Goal: Ask a question: Ask a question

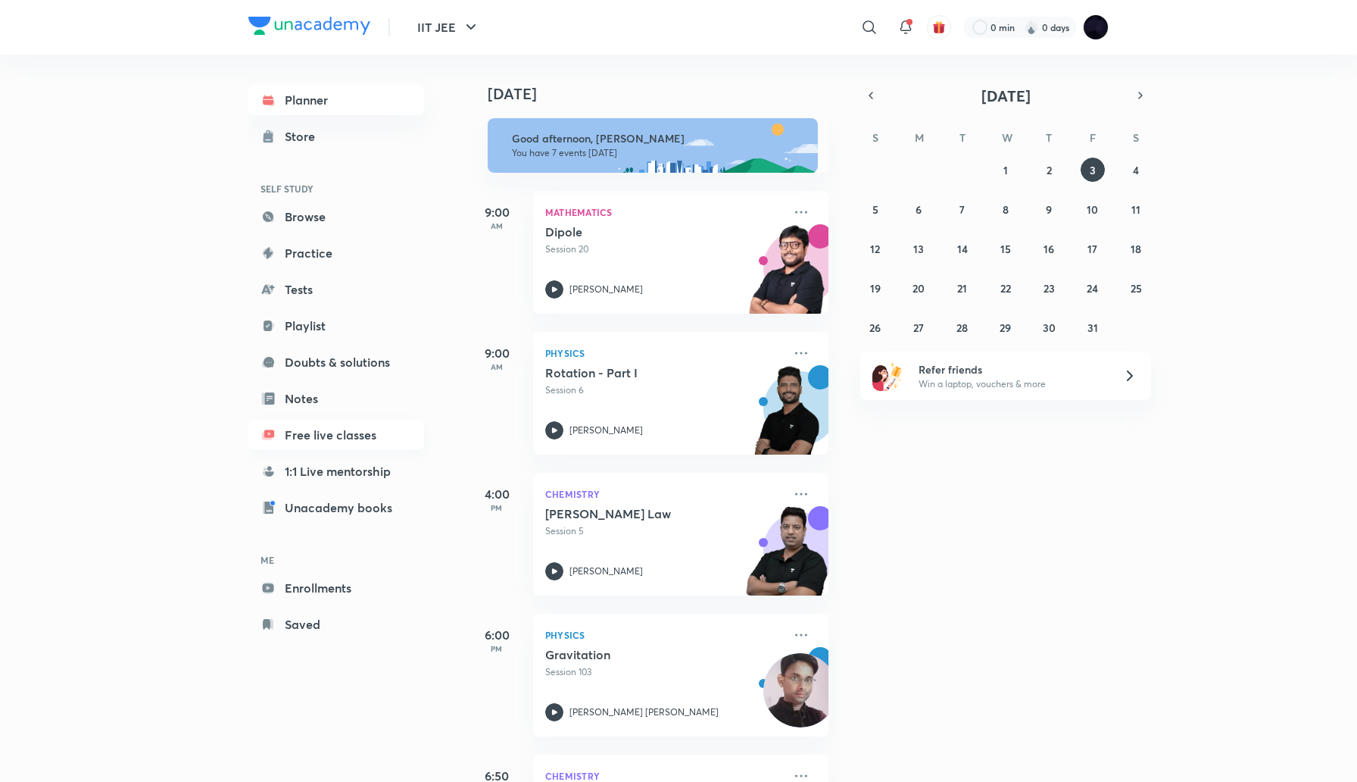
click at [339, 435] on link "Free live classes" at bounding box center [336, 435] width 176 height 30
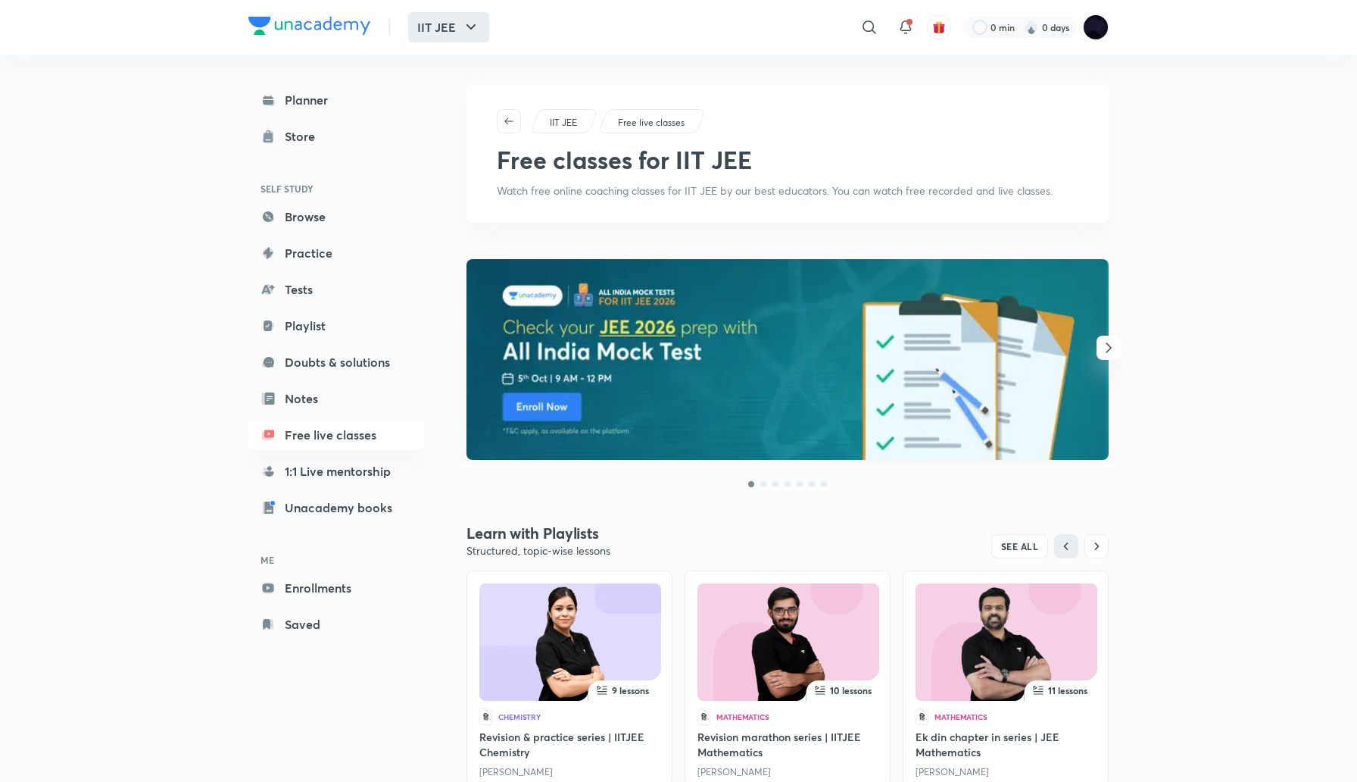
click at [446, 24] on button "IIT JEE" at bounding box center [448, 27] width 81 height 30
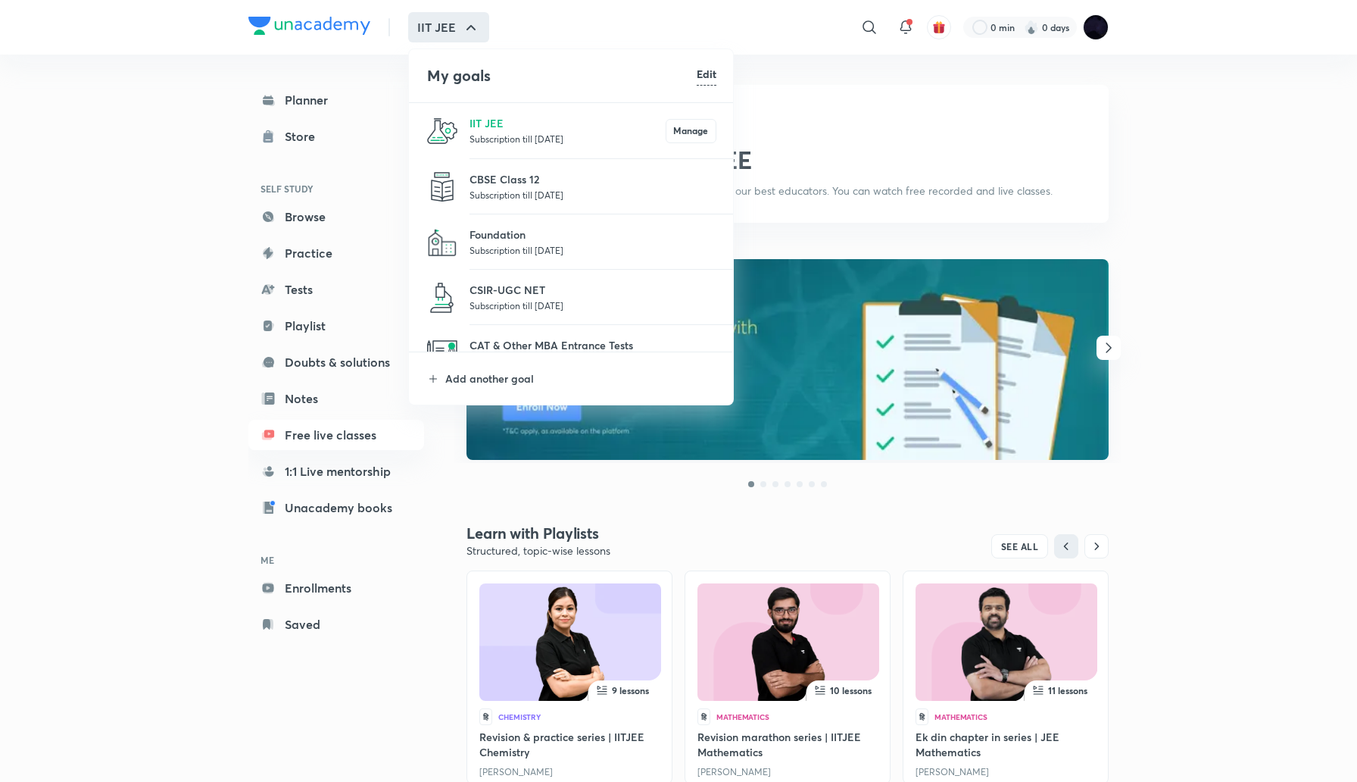
click at [704, 507] on div at bounding box center [678, 391] width 1357 height 782
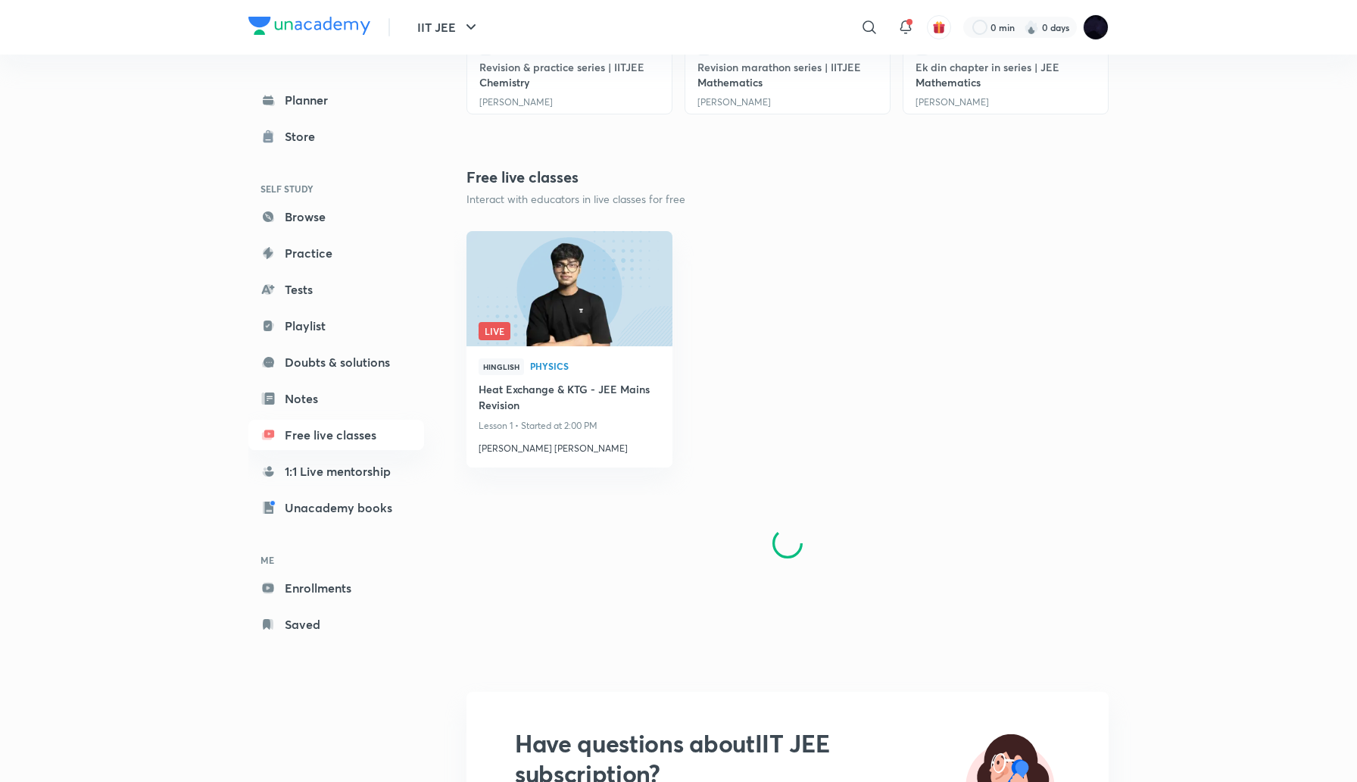
scroll to position [703, 0]
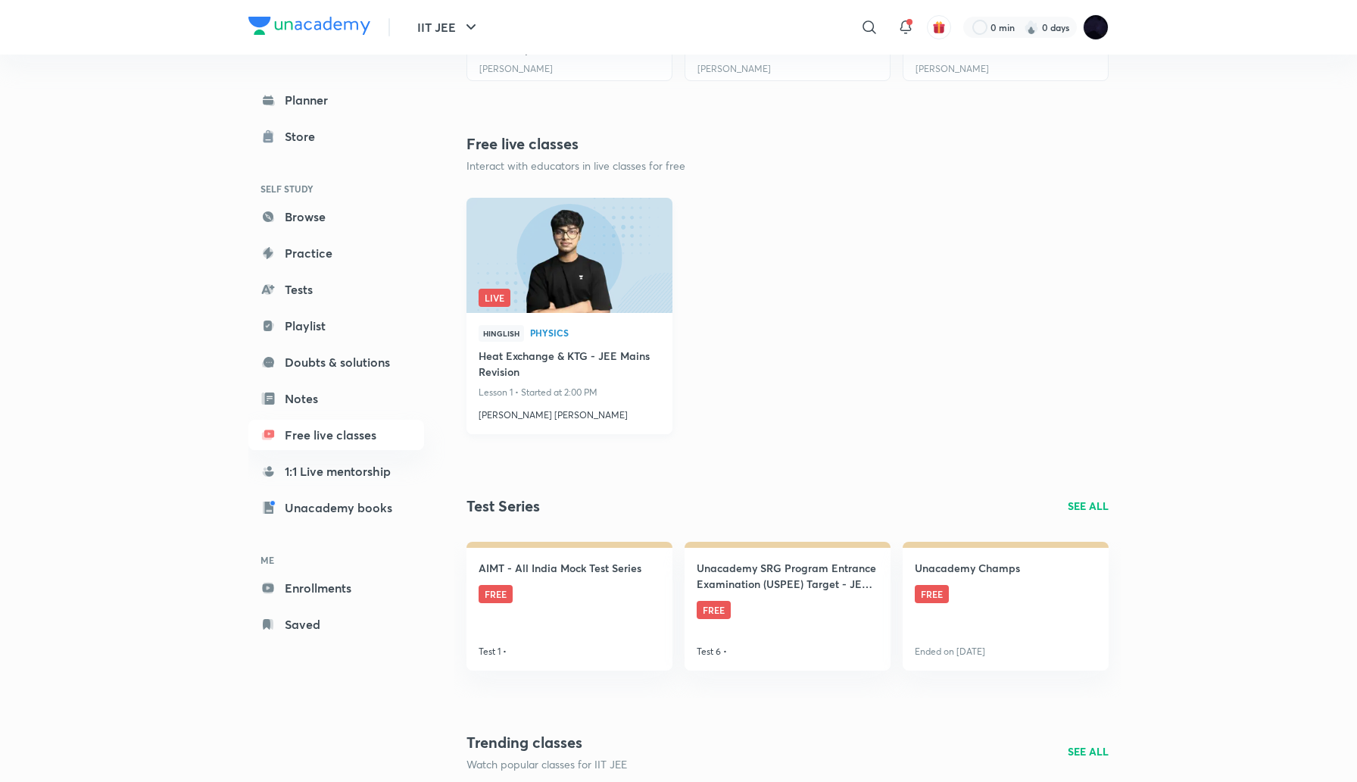
click at [545, 357] on h4 "Heat Exchange & KTG - JEE Mains Revision" at bounding box center [570, 365] width 182 height 35
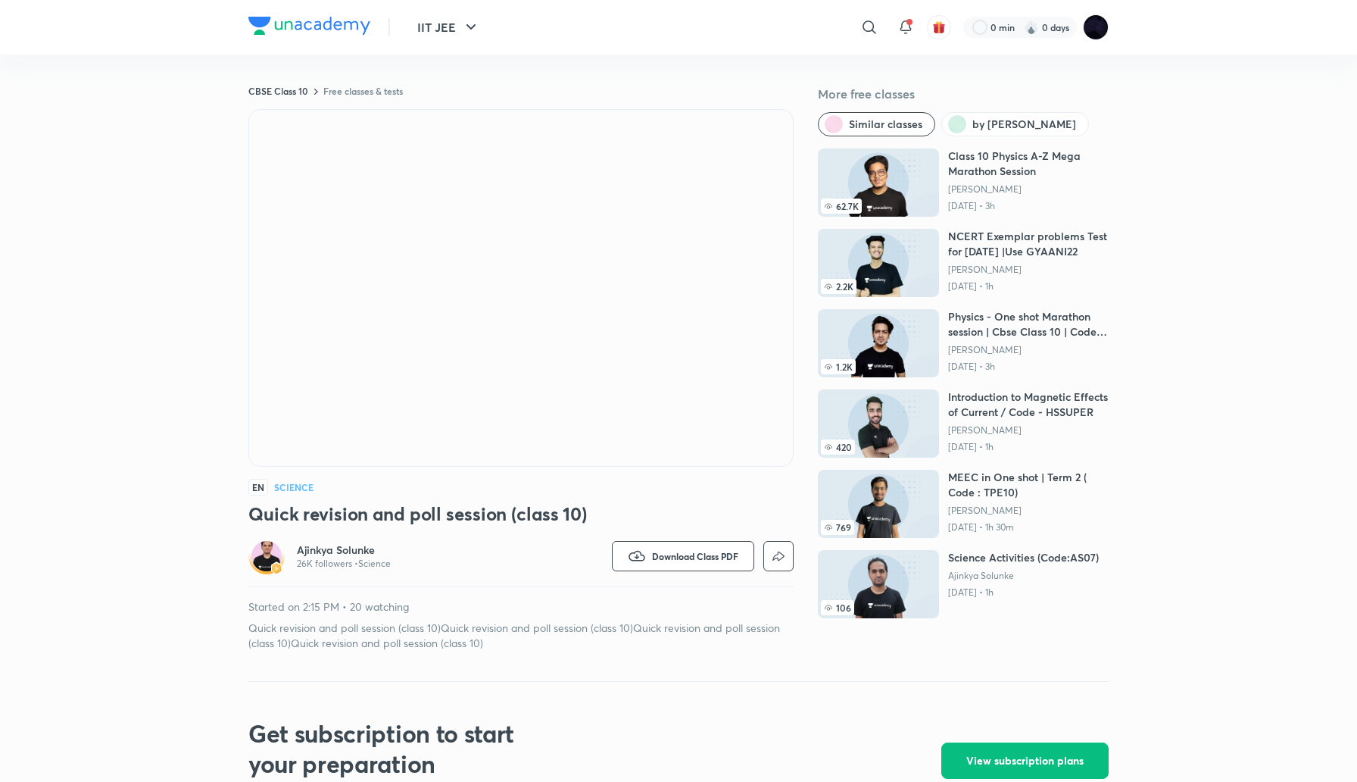
scroll to position [40, 0]
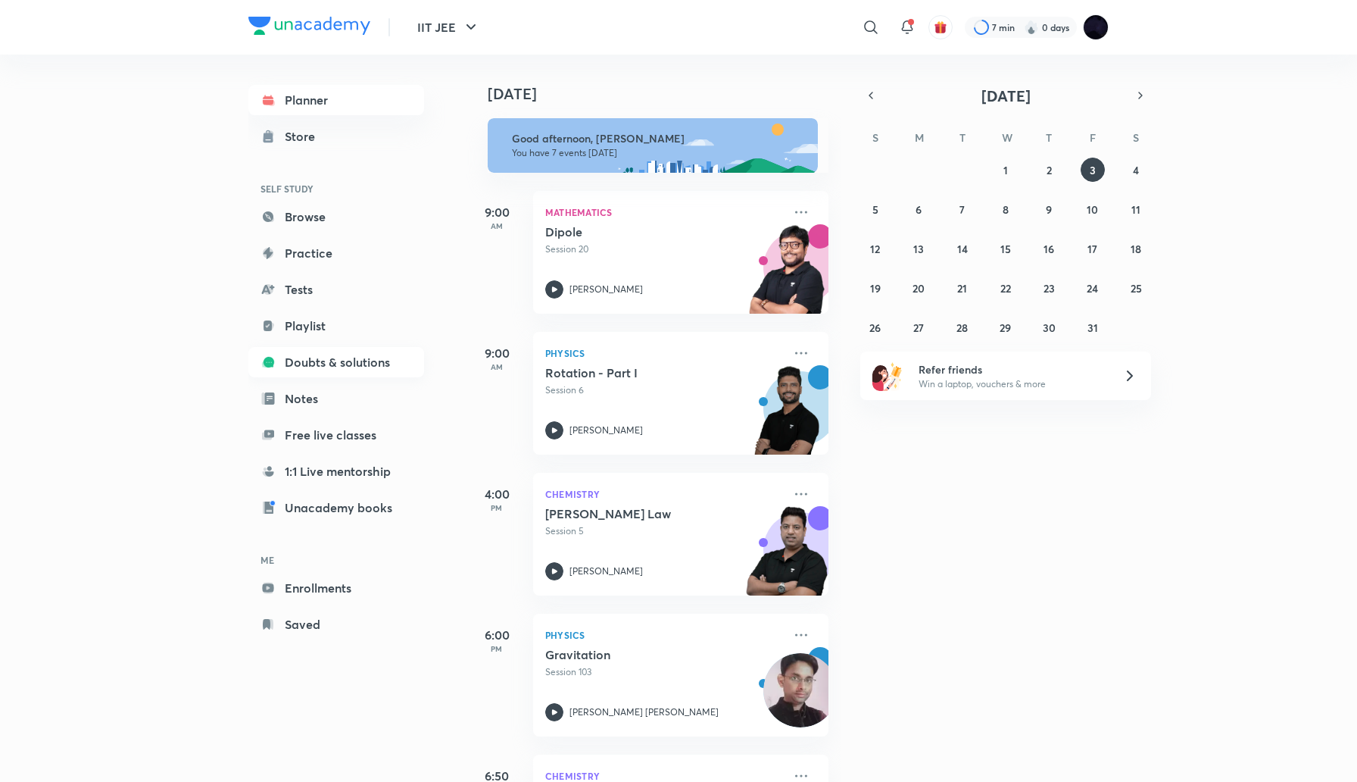
click at [360, 363] on link "Doubts & solutions" at bounding box center [336, 362] width 176 height 30
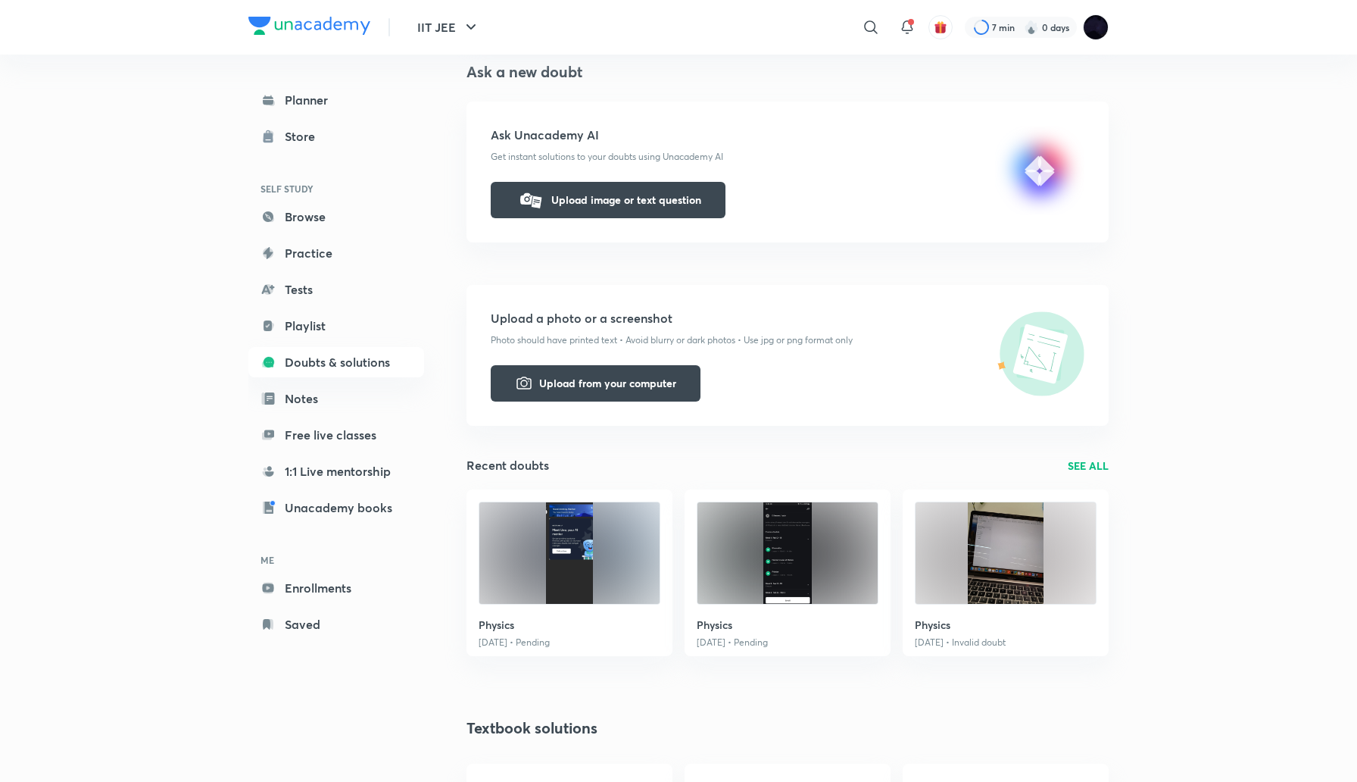
scroll to position [203, 0]
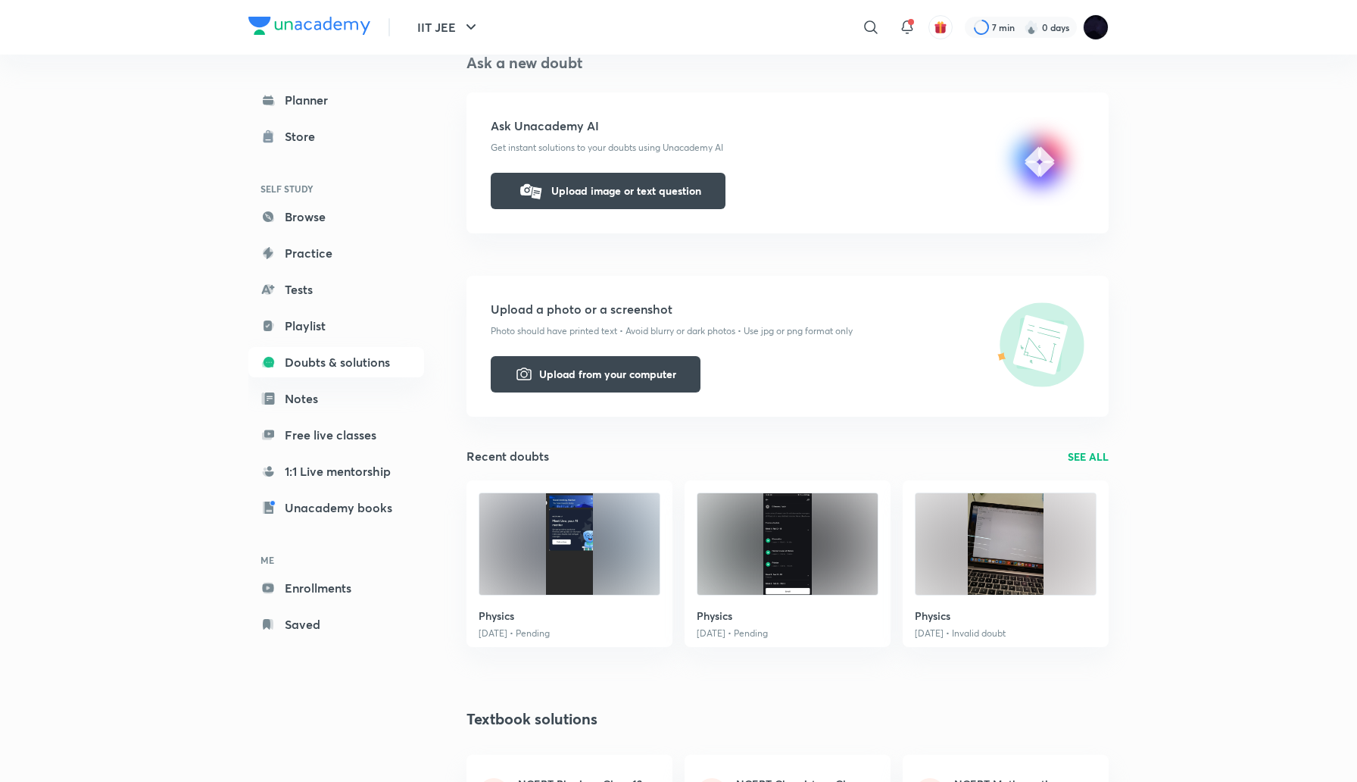
click at [613, 549] on img at bounding box center [569, 543] width 180 height 101
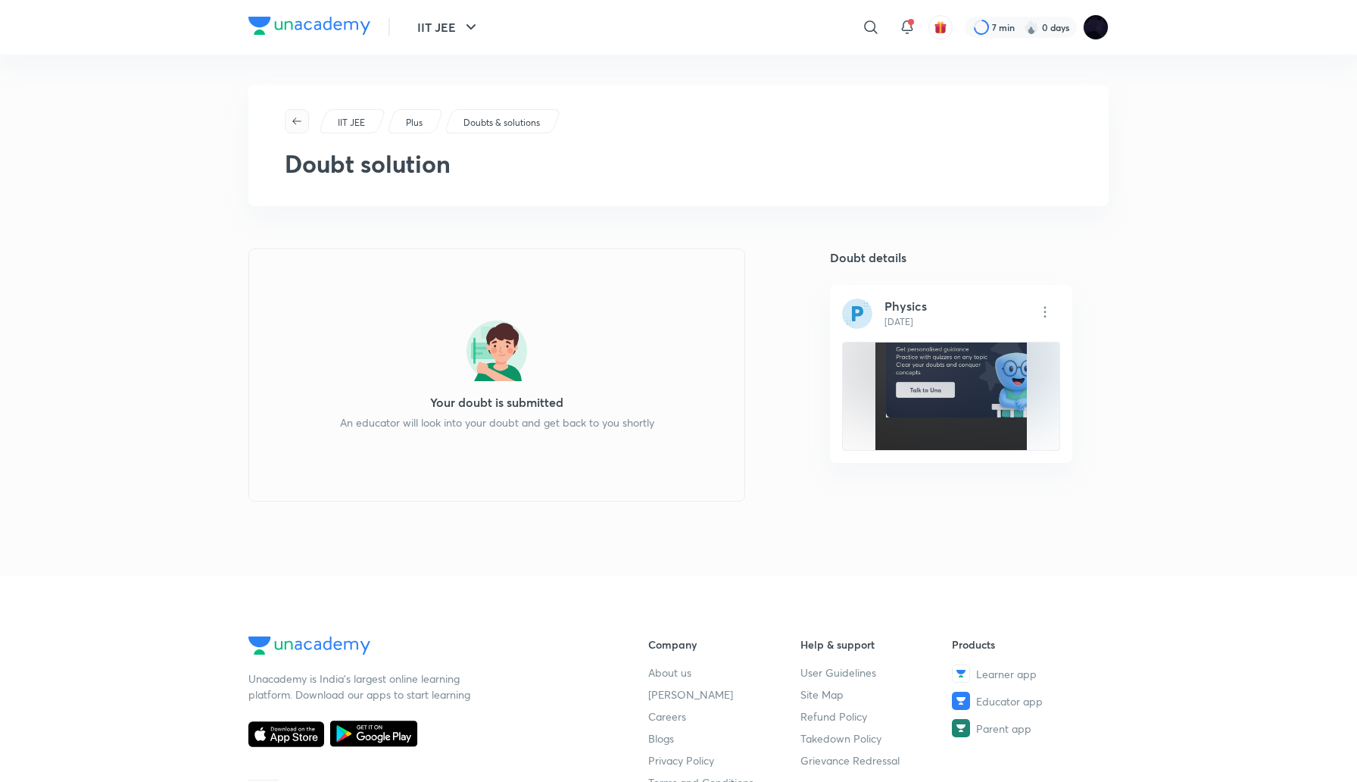
click at [297, 117] on icon "button" at bounding box center [297, 121] width 12 height 12
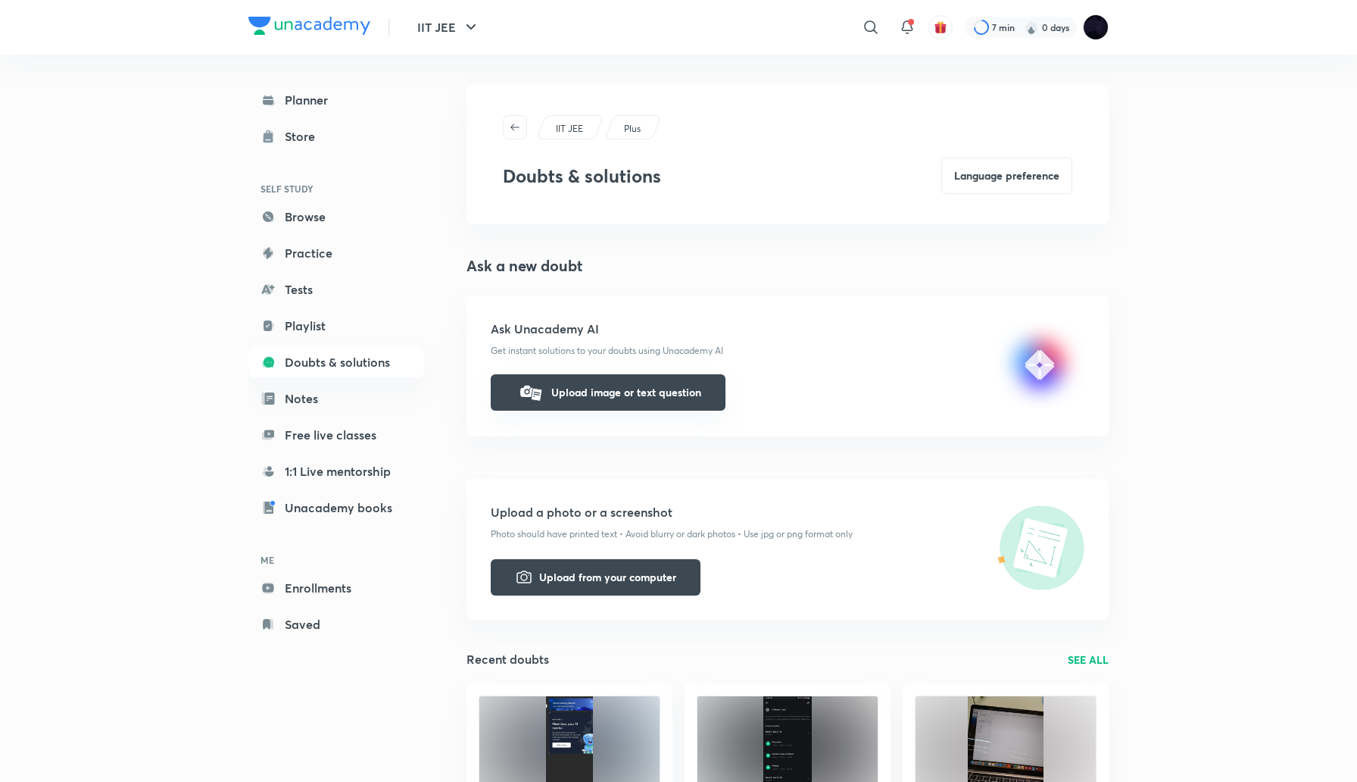
click at [564, 392] on button "Upload image or text question" at bounding box center [608, 392] width 235 height 36
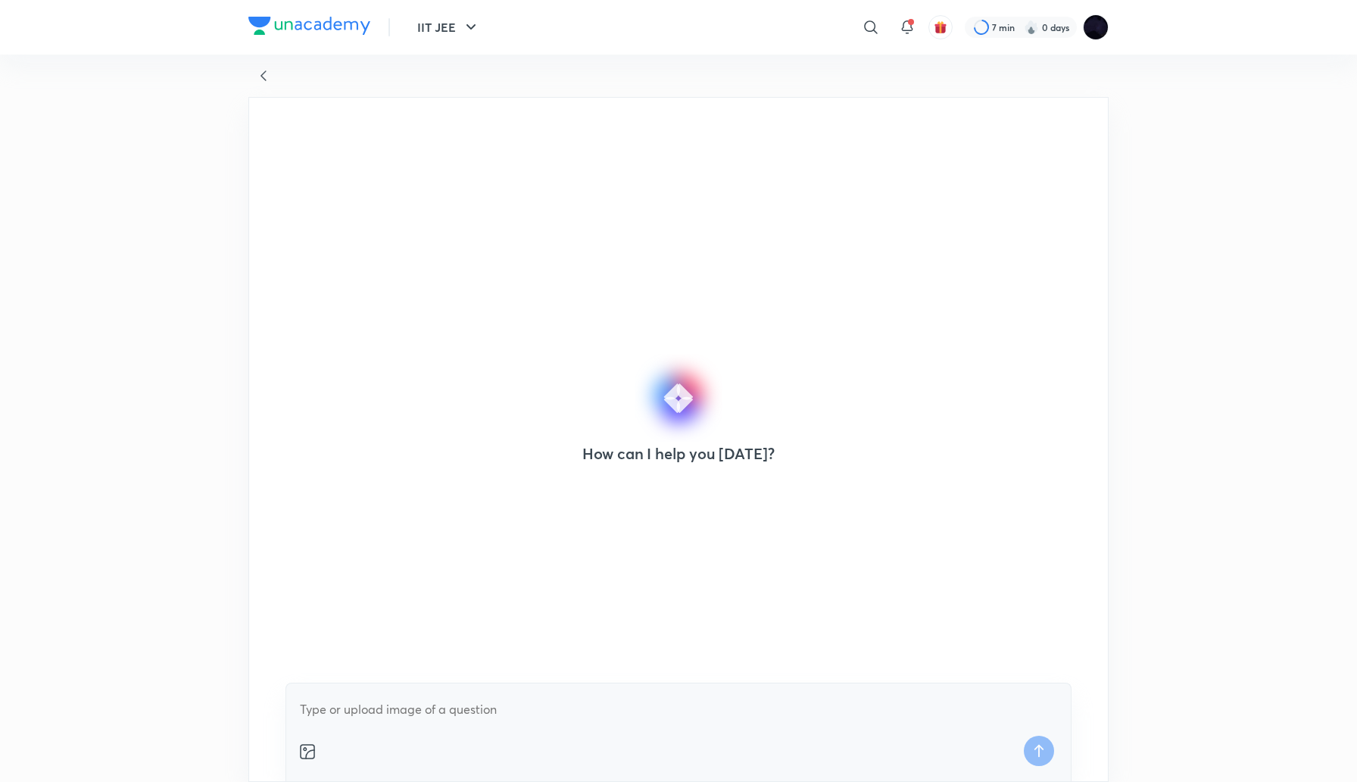
click at [262, 74] on icon at bounding box center [264, 75] width 6 height 11
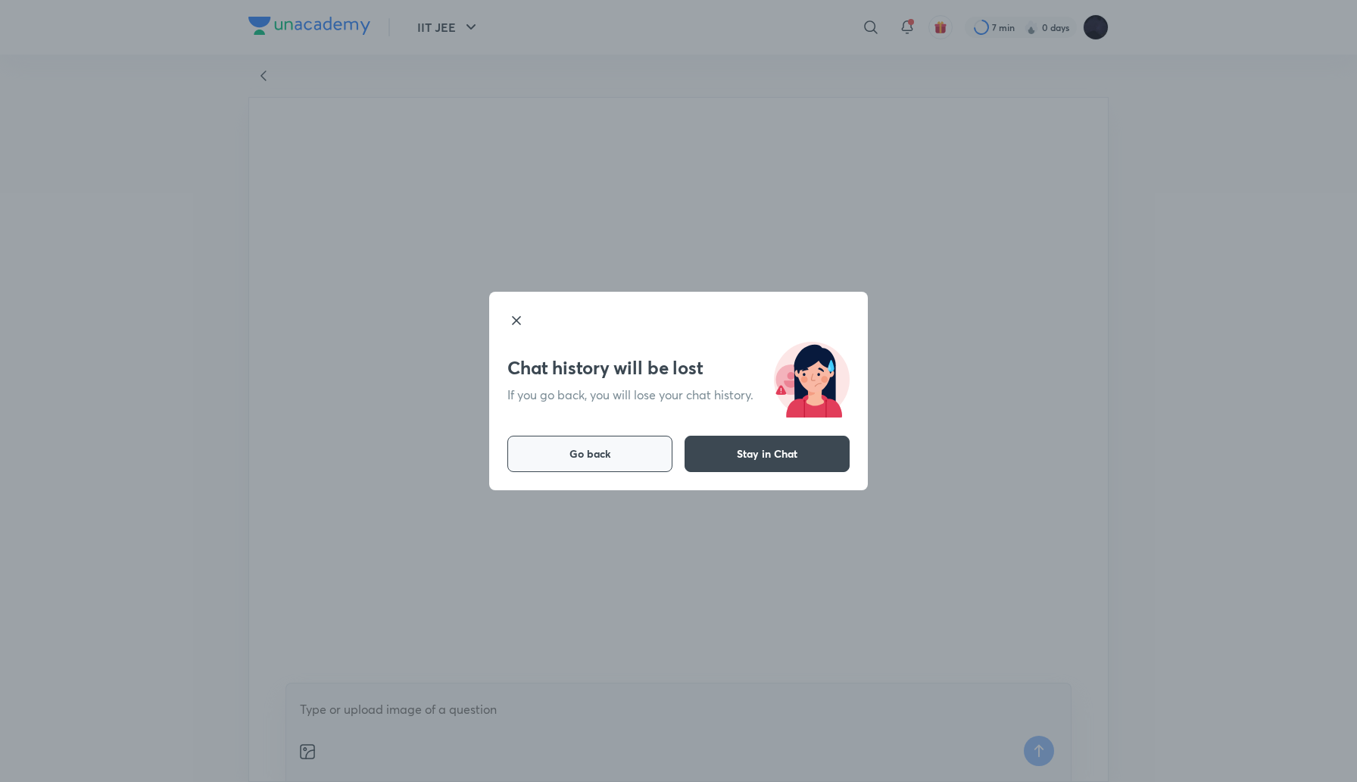
click at [610, 448] on span "Go back" at bounding box center [591, 453] width 42 height 15
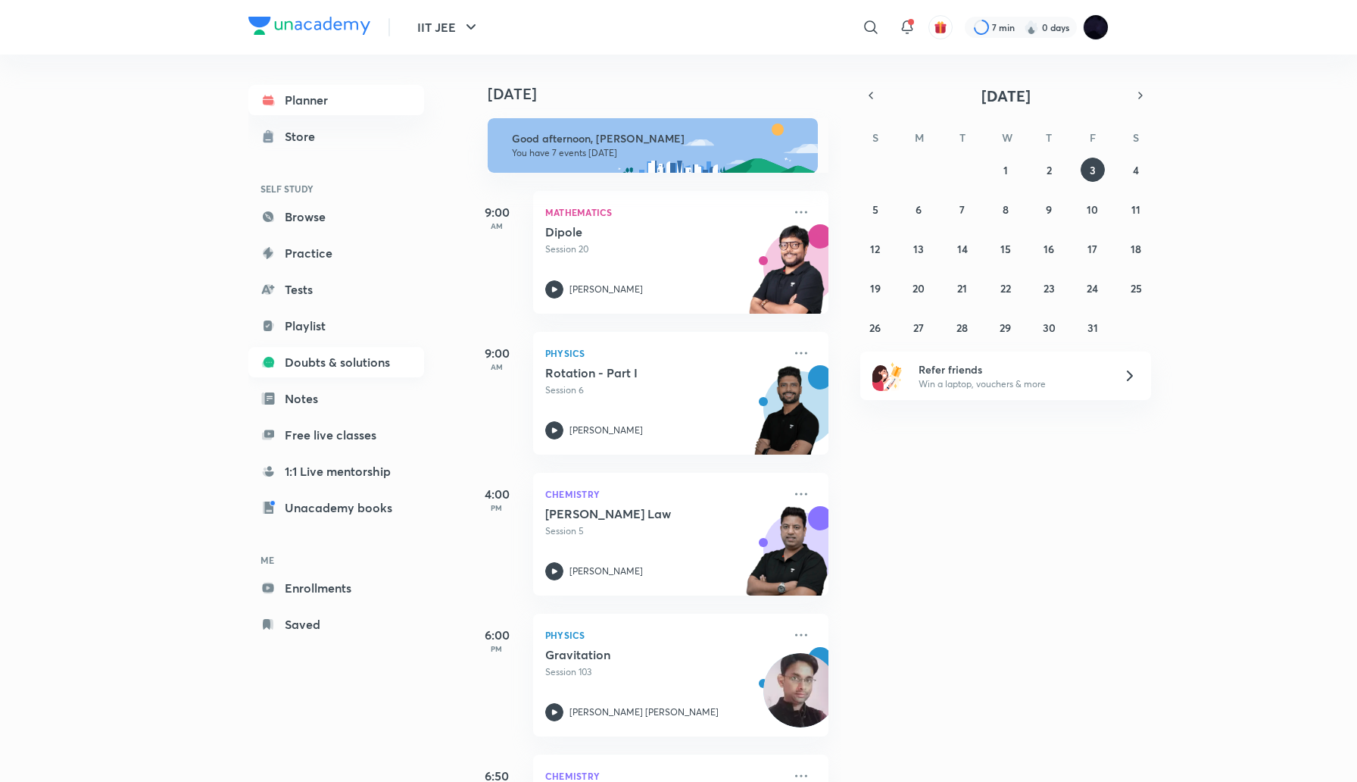
click at [330, 363] on link "Doubts & solutions" at bounding box center [336, 362] width 176 height 30
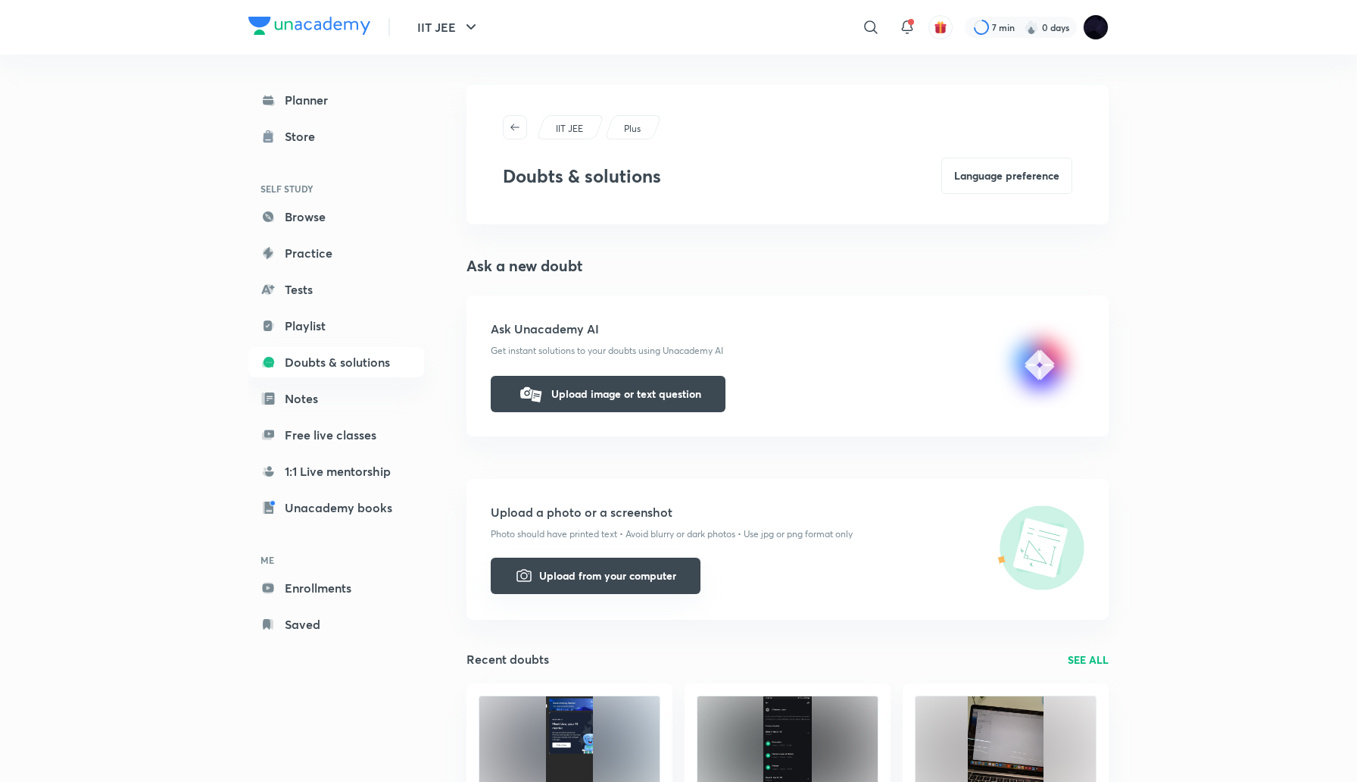
click at [571, 572] on button "Upload from your computer" at bounding box center [596, 575] width 210 height 36
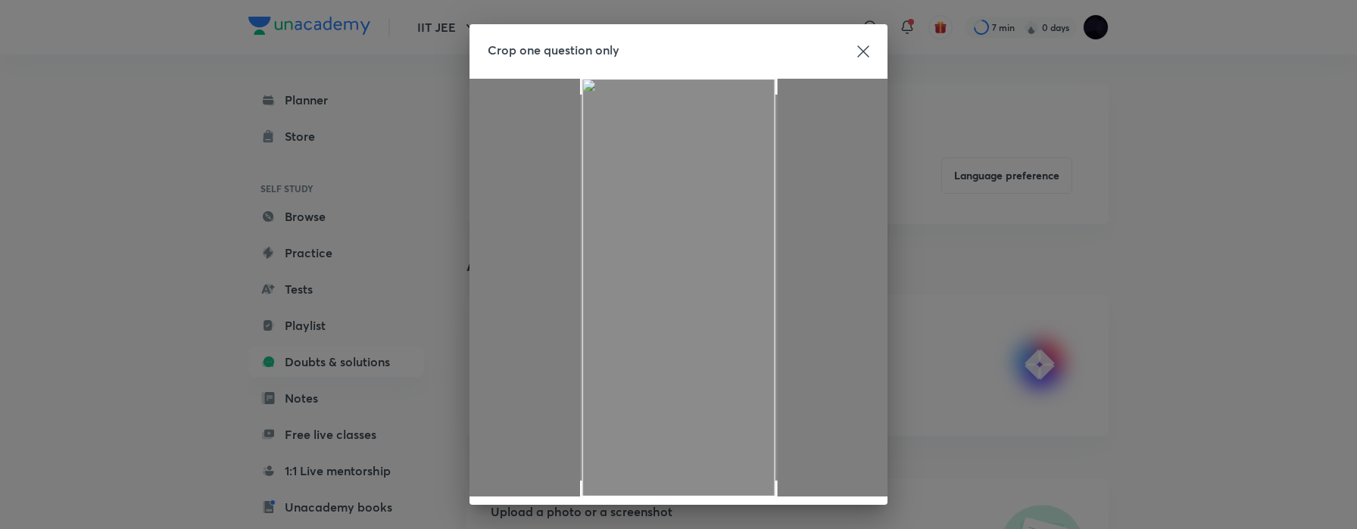
scroll to position [46, 0]
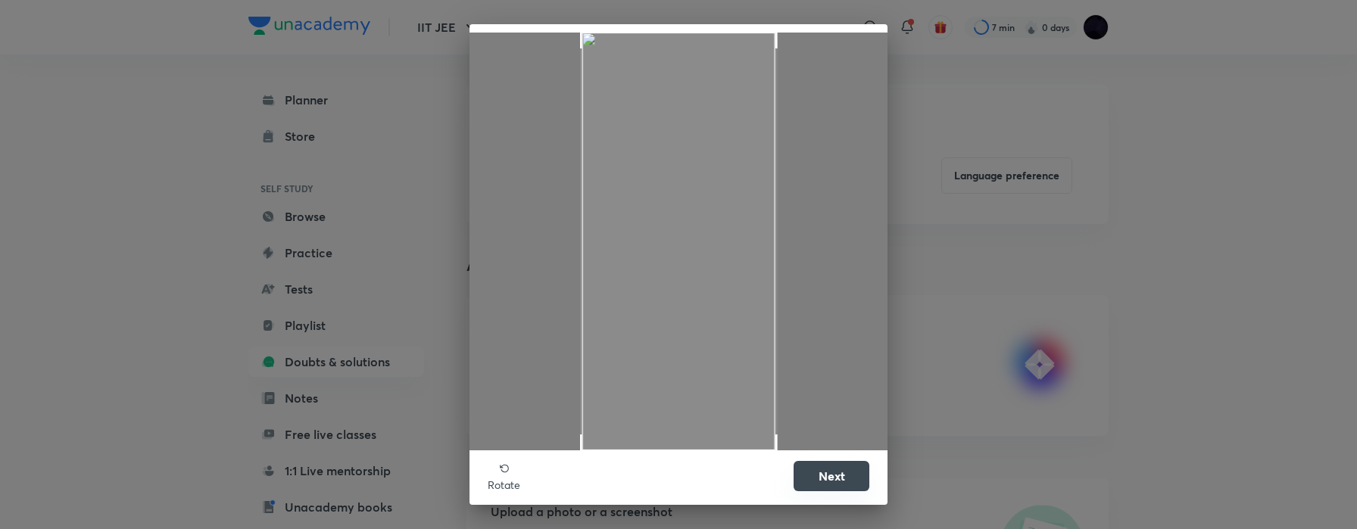
click at [831, 473] on button "Next" at bounding box center [832, 476] width 76 height 30
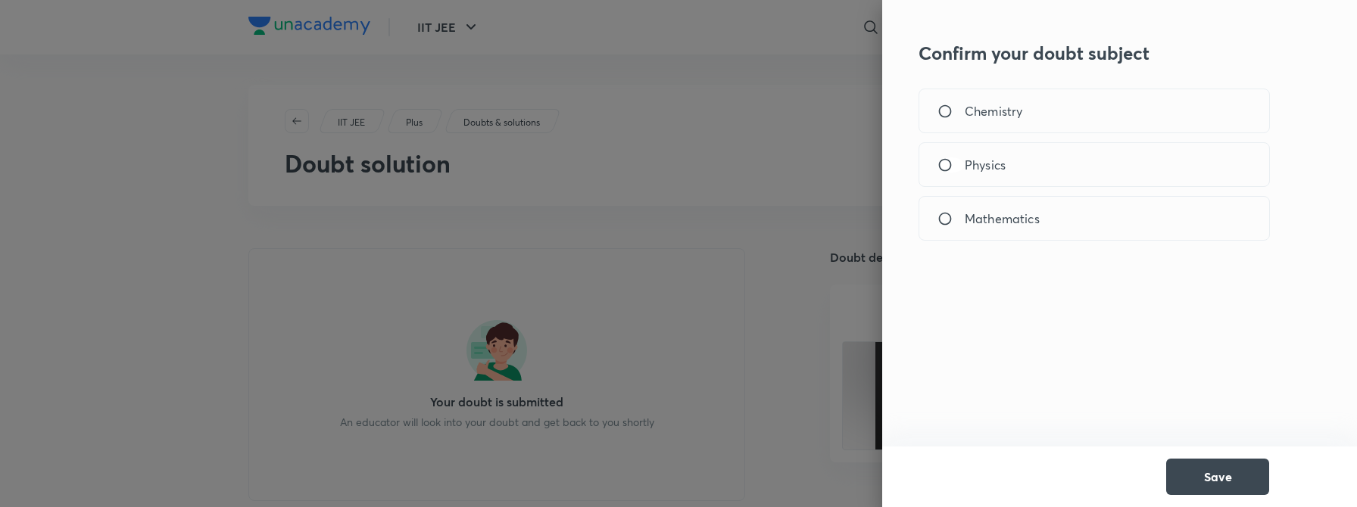
click at [943, 163] on input "Physics" at bounding box center [951, 165] width 27 height 15
radio input "true"
click at [1202, 470] on button "Save" at bounding box center [1217, 475] width 103 height 36
